Goal: Task Accomplishment & Management: Use online tool/utility

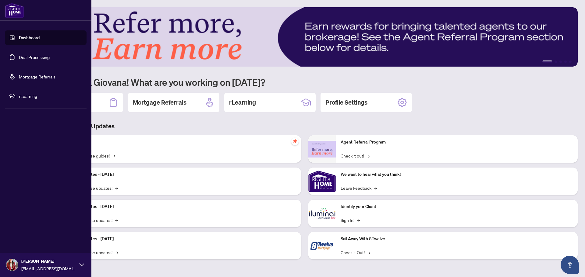
click at [29, 57] on link "Deal Processing" at bounding box center [34, 57] width 31 height 5
